Goal: Task Accomplishment & Management: Understand process/instructions

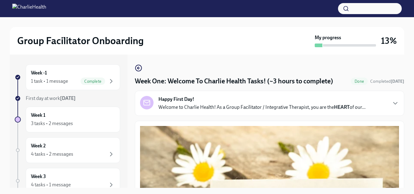
scroll to position [31, 0]
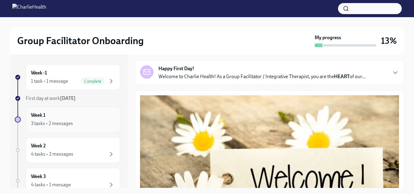
click at [30, 122] on div "Week 1 3 tasks • 2 messages" at bounding box center [73, 120] width 94 height 26
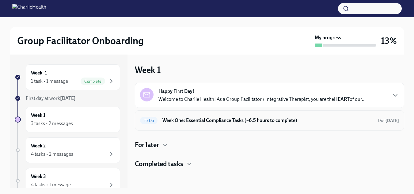
click at [218, 122] on h6 "Week One: Essential Compliance Tasks (~6.5 hours to complete)" at bounding box center [267, 120] width 210 height 7
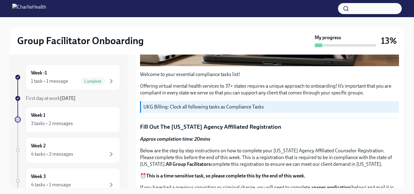
scroll to position [184, 0]
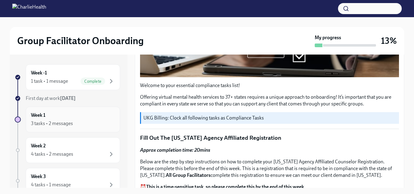
click at [44, 123] on div "3 tasks • 2 messages" at bounding box center [52, 123] width 42 height 7
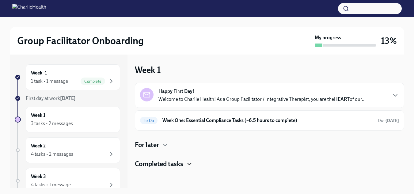
click at [190, 165] on icon "button" at bounding box center [189, 164] width 4 height 2
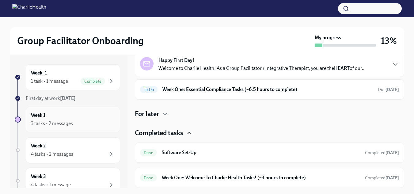
click at [41, 120] on div "3 tasks • 2 messages" at bounding box center [73, 123] width 84 height 7
click at [166, 114] on icon "button" at bounding box center [165, 114] width 4 height 2
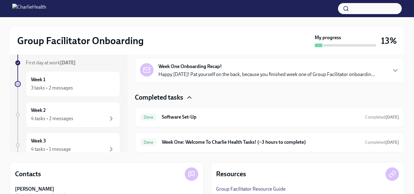
scroll to position [0, 0]
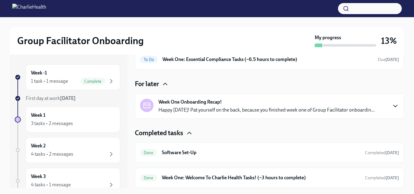
click at [391, 105] on icon "button" at bounding box center [394, 105] width 7 height 7
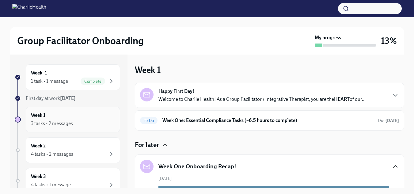
click at [43, 120] on div "3 tasks • 2 messages" at bounding box center [52, 123] width 42 height 7
click at [38, 124] on div "3 tasks • 2 messages" at bounding box center [52, 123] width 42 height 7
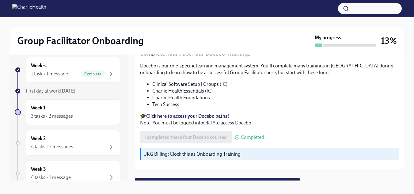
scroll to position [11, 0]
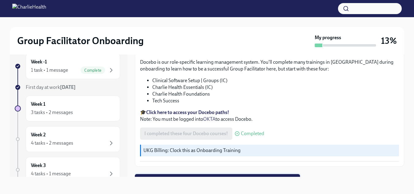
click at [201, 177] on span "Next task : Week One: Essential Compliance Tasks (~6.5 hours to complete)" at bounding box center [217, 180] width 156 height 6
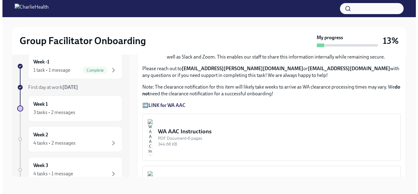
scroll to position [459, 0]
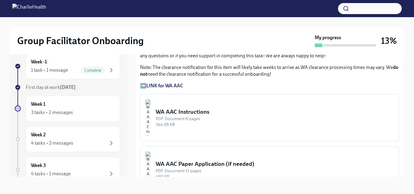
click at [151, 114] on img "button" at bounding box center [148, 117] width 6 height 37
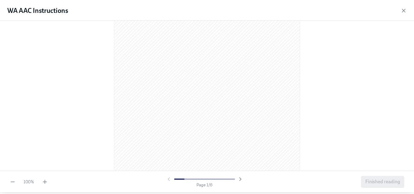
scroll to position [0, 0]
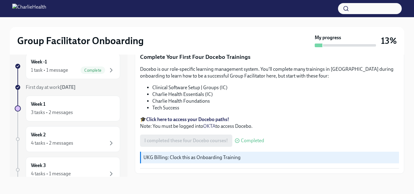
scroll to position [877, 0]
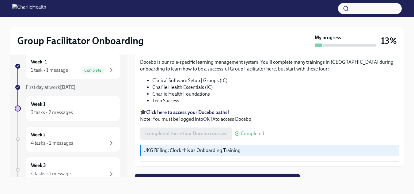
click at [208, 177] on span "Next task : Week One: Essential Compliance Tasks (~6.5 hours to complete)" at bounding box center [217, 180] width 156 height 6
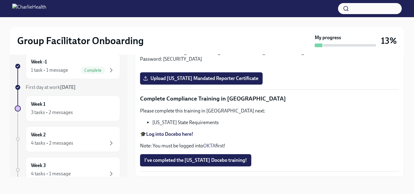
scroll to position [1010, 0]
